Goal: Transaction & Acquisition: Subscribe to service/newsletter

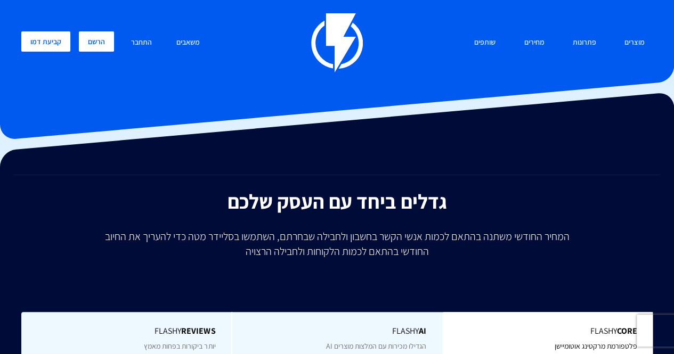
click at [110, 38] on link "הרשם" at bounding box center [96, 41] width 35 height 20
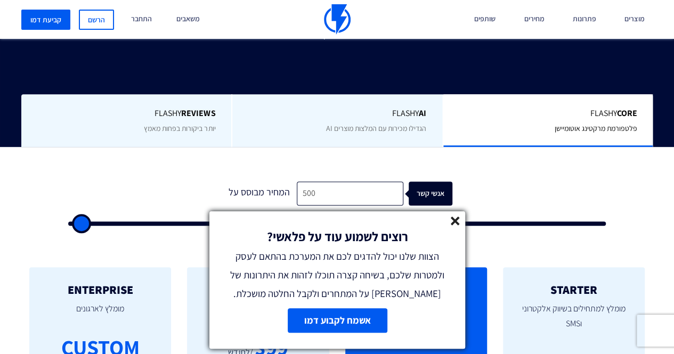
scroll to position [223, 0]
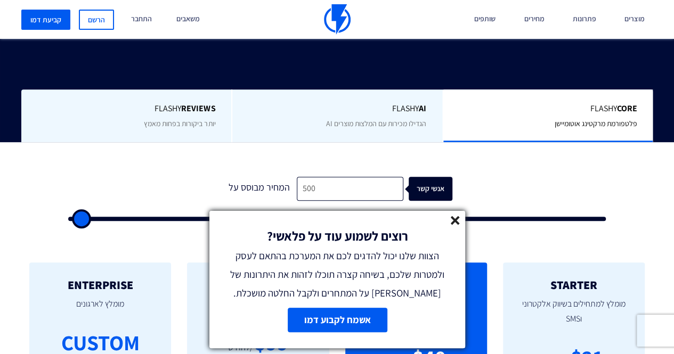
click at [457, 223] on line at bounding box center [454, 220] width 7 height 7
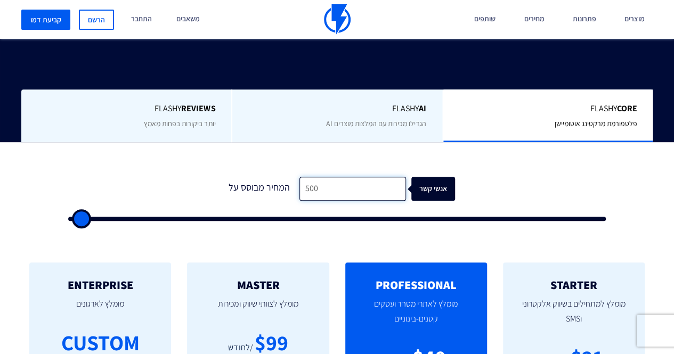
click at [343, 189] on input "500" at bounding box center [352, 189] width 107 height 24
drag, startPoint x: 301, startPoint y: 184, endPoint x: 314, endPoint y: 189, distance: 14.8
click at [314, 189] on input "500" at bounding box center [352, 189] width 107 height 24
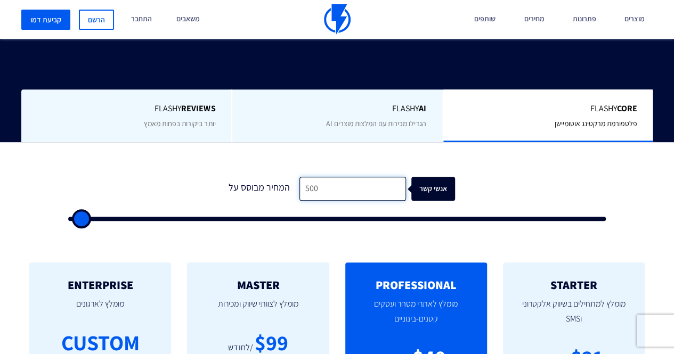
click at [314, 194] on input "500" at bounding box center [352, 189] width 107 height 24
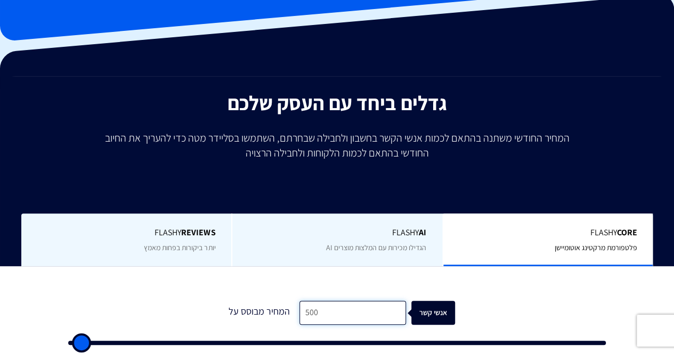
scroll to position [98, 0]
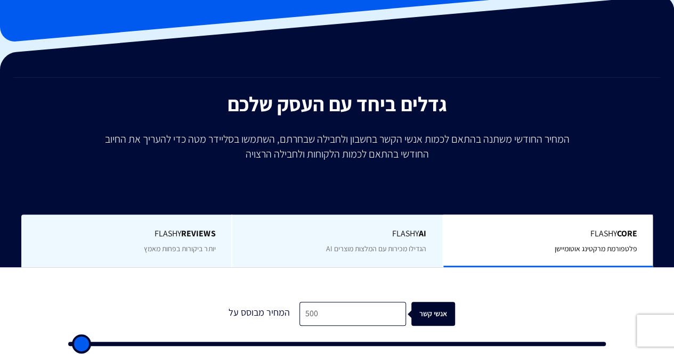
click at [400, 241] on div "Flashy AI הגדילו מכירות עם המלצות מוצרים AI" at bounding box center [336, 241] width 210 height 53
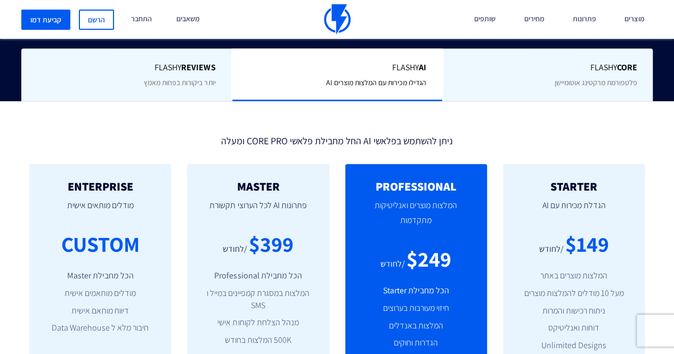
scroll to position [263, 0]
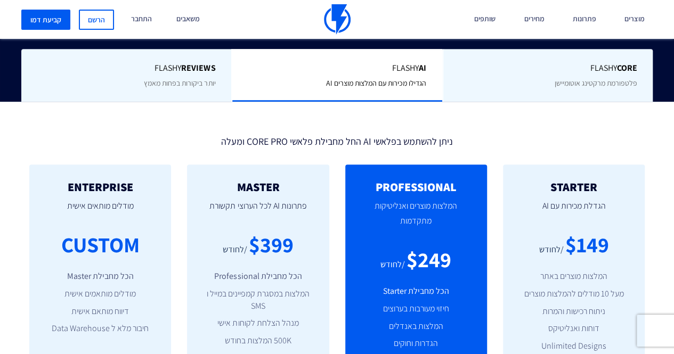
click at [209, 83] on span "יותר ביקורות בפחות מאמץ" at bounding box center [179, 83] width 71 height 10
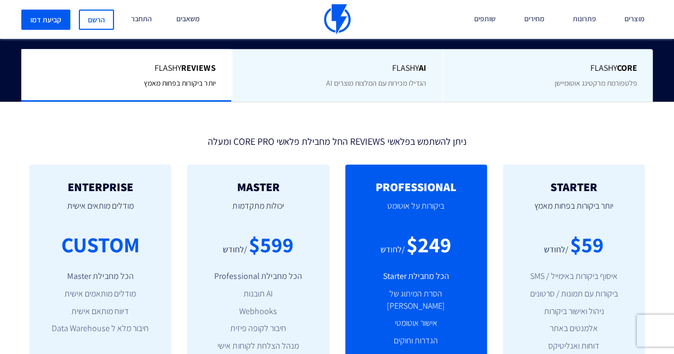
click at [551, 72] on span "Flashy Core" at bounding box center [547, 68] width 177 height 12
